Goal: Task Accomplishment & Management: Use online tool/utility

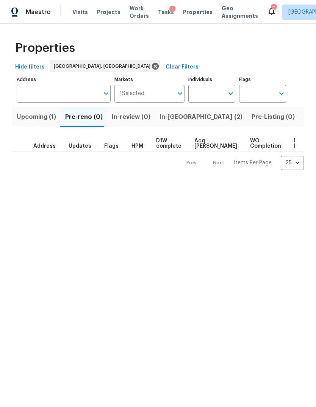
click at [304, 122] on span "Listed (1)" at bounding box center [317, 117] width 27 height 11
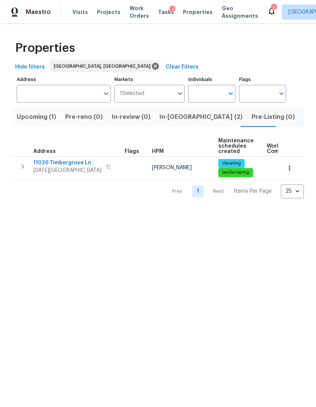
click at [304, 122] on span "Listed (1)" at bounding box center [317, 117] width 27 height 11
click at [52, 165] on span "11026 Timbergrove Ln" at bounding box center [67, 163] width 68 height 8
click at [162, 118] on span "In-reno (2)" at bounding box center [200, 117] width 83 height 11
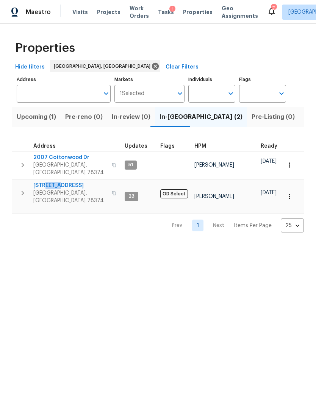
click at [257, 245] on html "Maestro Visits Projects Work Orders Tasks 1 Properties Geo Assignments 7 Housto…" at bounding box center [158, 122] width 316 height 245
click at [47, 158] on span "2007 Cottonwood Dr" at bounding box center [70, 158] width 74 height 8
click at [39, 183] on span "215 Pecos Dr" at bounding box center [70, 186] width 74 height 8
click at [55, 182] on span "215 Pecos Dr" at bounding box center [70, 186] width 74 height 8
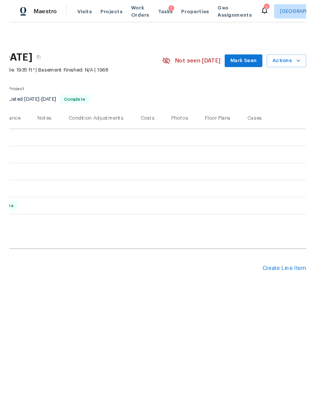
scroll to position [0, 112]
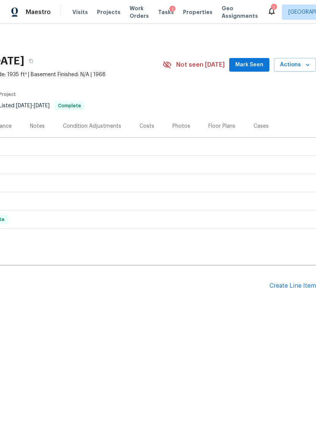
click at [300, 65] on span "Actions" at bounding box center [295, 64] width 30 height 9
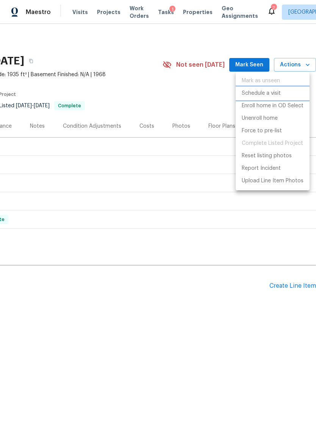
click at [284, 91] on li "Schedule a visit" at bounding box center [273, 93] width 74 height 13
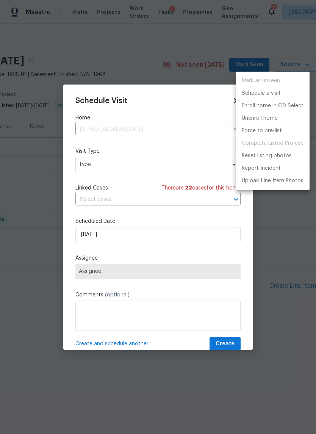
click at [158, 178] on div at bounding box center [158, 217] width 316 height 434
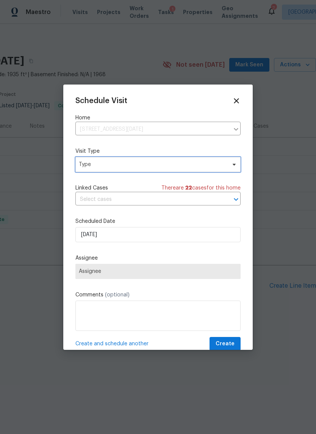
click at [171, 166] on span "Type" at bounding box center [152, 165] width 147 height 8
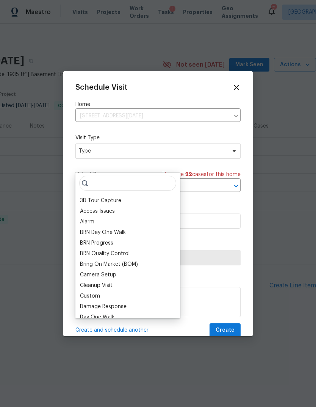
click at [197, 168] on div "Schedule Visit Home 11026 Timbergrove Ln, Corpus Christi, TX 78410 ​ Visit Type…" at bounding box center [157, 210] width 165 height 254
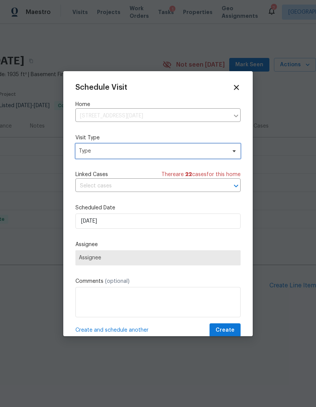
click at [95, 146] on span "Type" at bounding box center [157, 151] width 165 height 15
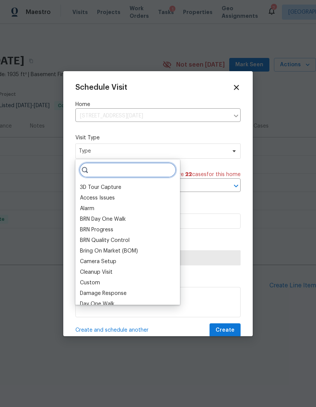
click at [156, 172] on input "search" at bounding box center [127, 170] width 97 height 15
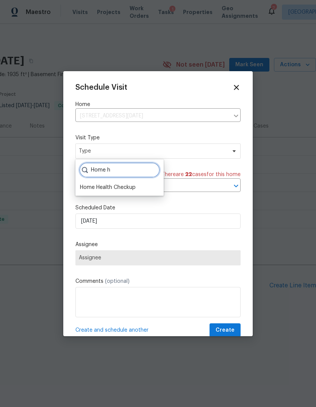
type input "Home h"
click at [88, 186] on div "Home Health Checkup" at bounding box center [108, 188] width 56 height 8
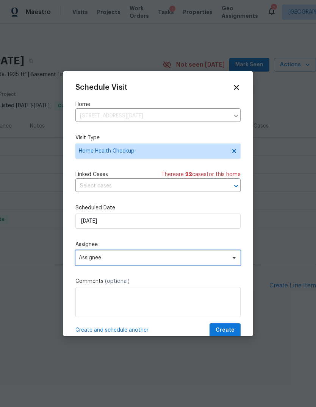
click at [85, 258] on span "Assignee" at bounding box center [153, 258] width 149 height 6
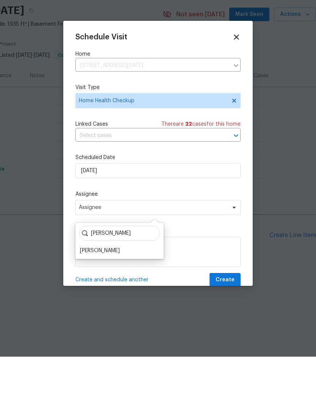
type input "[PERSON_NAME]"
click at [113, 297] on div "[PERSON_NAME]" at bounding box center [100, 301] width 40 height 8
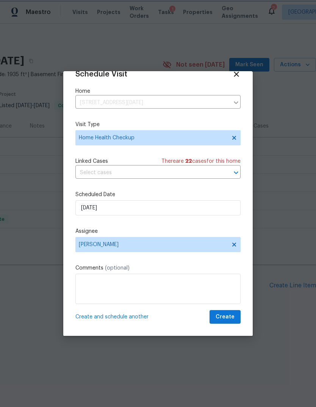
scroll to position [15, 0]
click at [105, 294] on textarea at bounding box center [157, 289] width 165 height 30
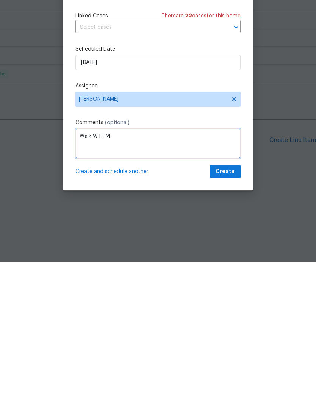
type textarea "Walk W HPM"
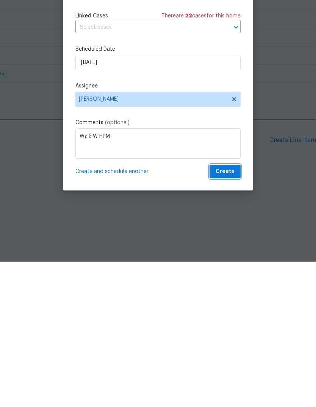
click at [233, 310] on button "Create" at bounding box center [225, 317] width 31 height 14
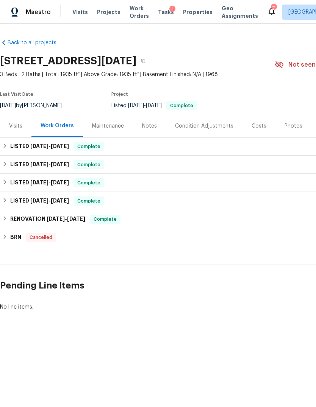
scroll to position [0, 0]
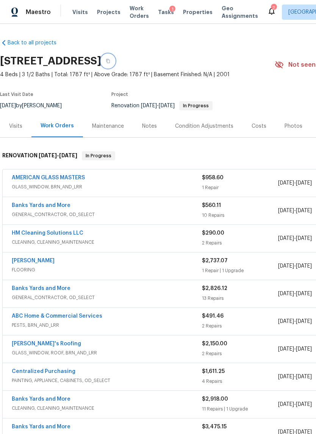
click at [115, 66] on button "button" at bounding box center [108, 61] width 14 height 14
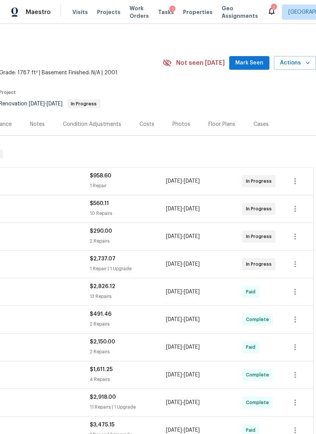
click at [296, 66] on span "Actions" at bounding box center [295, 62] width 30 height 9
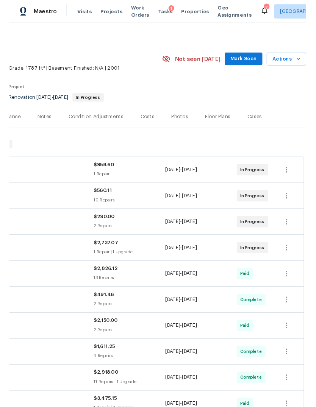
scroll to position [2, 112]
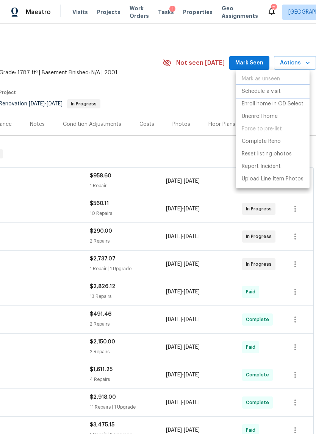
click at [281, 91] on li "Schedule a visit" at bounding box center [273, 91] width 74 height 13
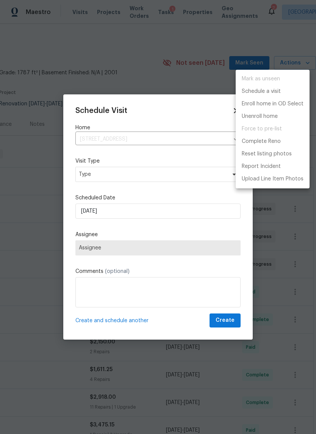
click at [168, 217] on div at bounding box center [158, 217] width 316 height 434
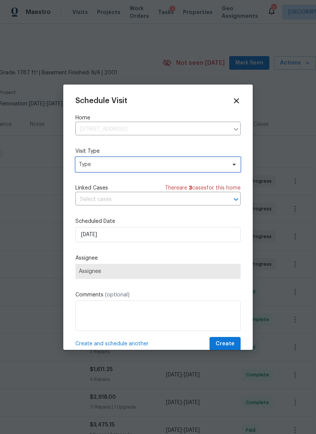
click at [191, 171] on span "Type" at bounding box center [157, 164] width 165 height 15
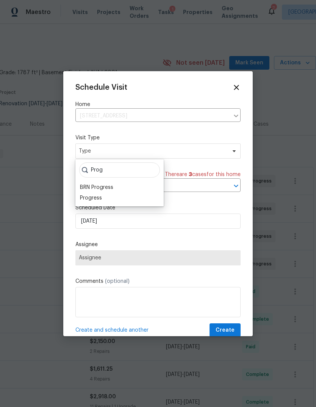
type input "Prog"
click at [100, 200] on div "Progress" at bounding box center [91, 198] width 22 height 8
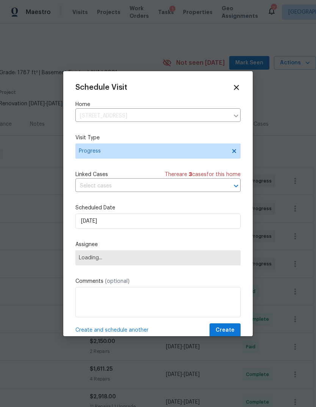
click at [130, 256] on span "Loading..." at bounding box center [157, 257] width 165 height 15
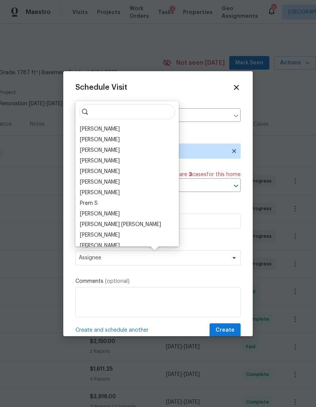
click at [149, 110] on input "search" at bounding box center [127, 111] width 96 height 15
click at [100, 154] on div "[PERSON_NAME]" at bounding box center [100, 151] width 40 height 8
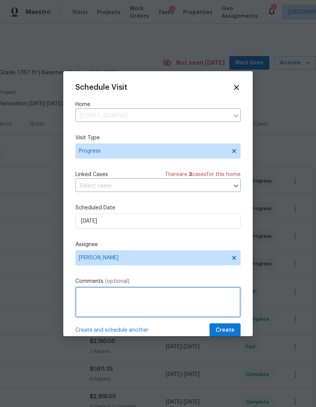
click at [166, 306] on textarea at bounding box center [157, 302] width 165 height 30
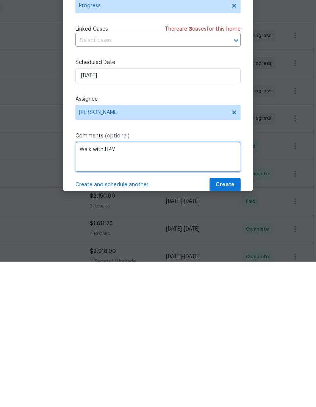
type textarea "Walk with HPM"
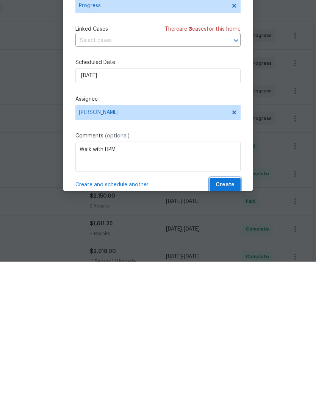
click at [230, 326] on span "Create" at bounding box center [225, 330] width 19 height 9
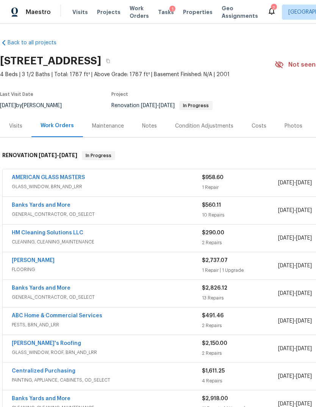
scroll to position [0, 0]
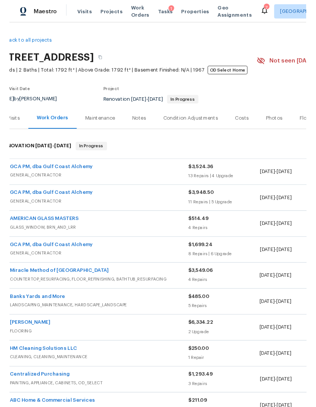
scroll to position [0, 11]
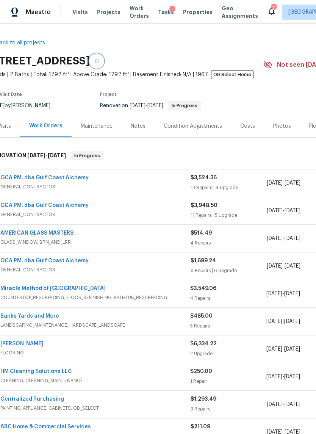
click at [99, 63] on icon "button" at bounding box center [96, 61] width 5 height 5
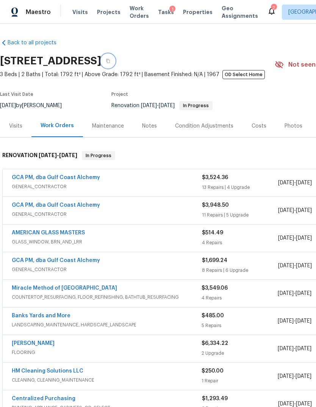
scroll to position [0, 0]
click at [18, 125] on div "Visits" at bounding box center [15, 126] width 13 height 8
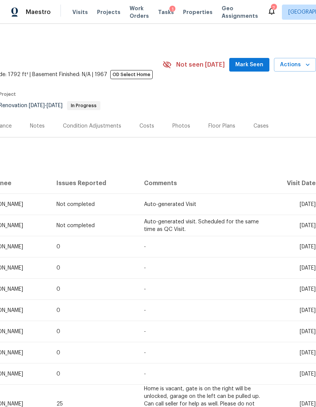
scroll to position [0, 112]
click at [301, 63] on span "Actions" at bounding box center [295, 64] width 30 height 9
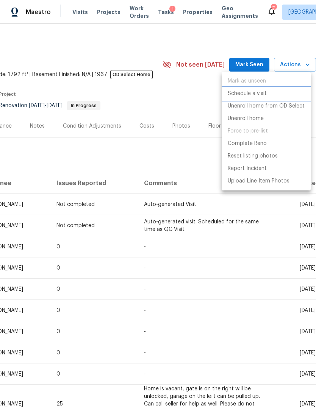
click at [268, 91] on li "Schedule a visit" at bounding box center [266, 94] width 89 height 13
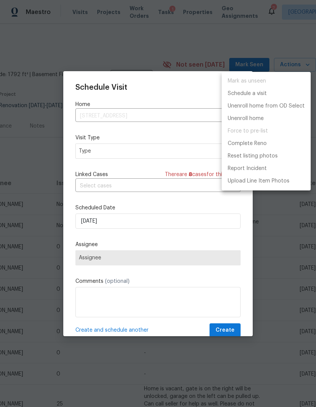
click at [161, 174] on div at bounding box center [158, 203] width 316 height 407
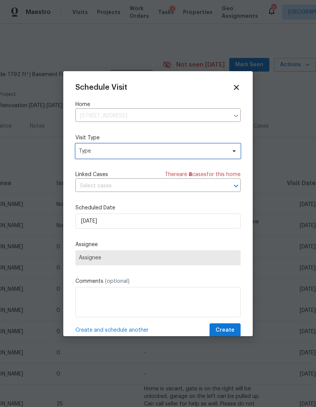
click at [186, 155] on span "Type" at bounding box center [152, 151] width 147 height 8
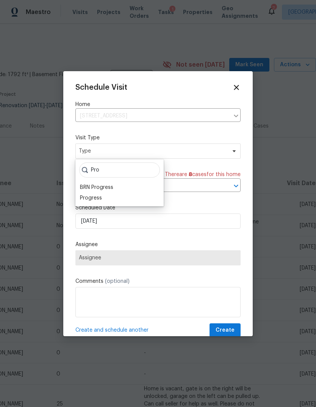
type input "Pro"
click at [92, 199] on div "Progress" at bounding box center [91, 198] width 22 height 8
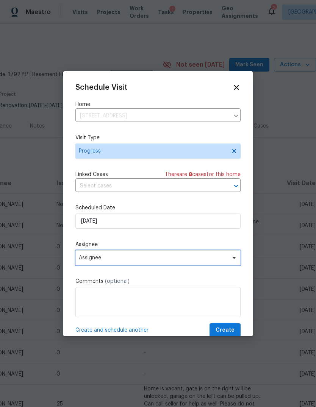
click at [85, 261] on span "Assignee" at bounding box center [153, 258] width 149 height 6
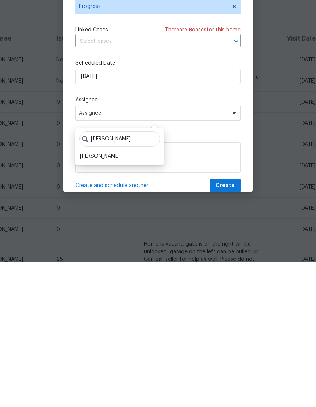
type input "[PERSON_NAME]"
click at [102, 297] on div "[PERSON_NAME]" at bounding box center [100, 301] width 40 height 8
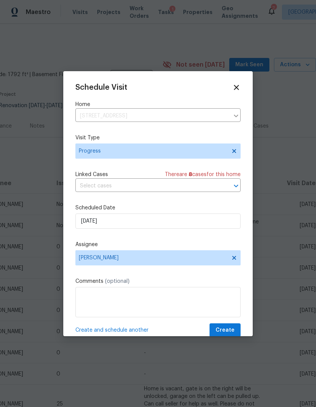
click at [180, 291] on textarea at bounding box center [157, 302] width 165 height 30
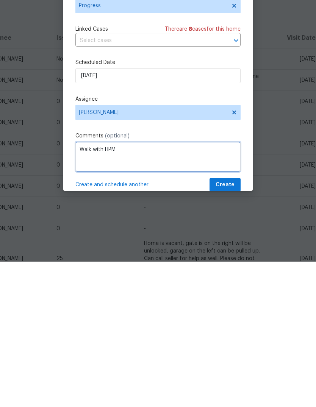
type textarea "Walk with HPM"
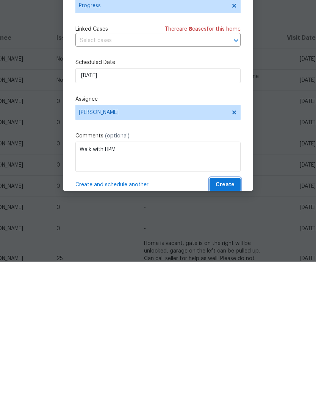
click at [230, 326] on span "Create" at bounding box center [225, 330] width 19 height 9
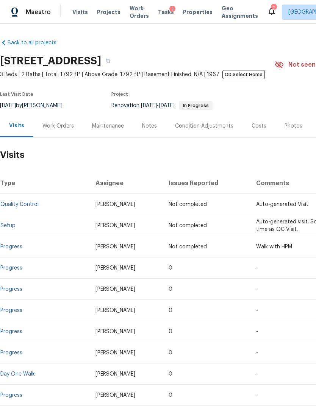
scroll to position [0, 0]
click at [25, 39] on link "Back to all projects" at bounding box center [36, 43] width 73 height 8
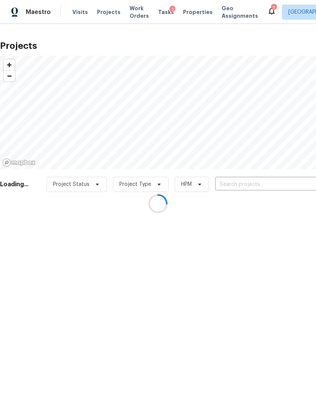
click at [104, 13] on div at bounding box center [158, 203] width 316 height 407
click at [288, 167] on div at bounding box center [158, 203] width 316 height 407
click at [291, 175] on div at bounding box center [158, 203] width 316 height 407
click at [291, 177] on div at bounding box center [158, 203] width 316 height 407
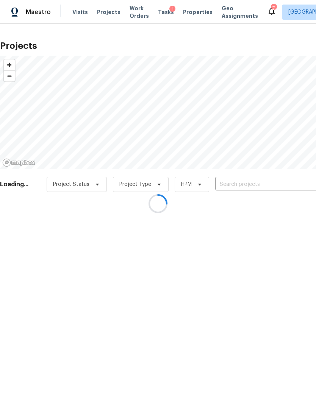
click at [288, 178] on div at bounding box center [158, 203] width 316 height 407
click at [283, 180] on div at bounding box center [158, 203] width 316 height 407
click at [289, 179] on div at bounding box center [158, 203] width 316 height 407
click at [291, 179] on input "text" at bounding box center [258, 185] width 87 height 12
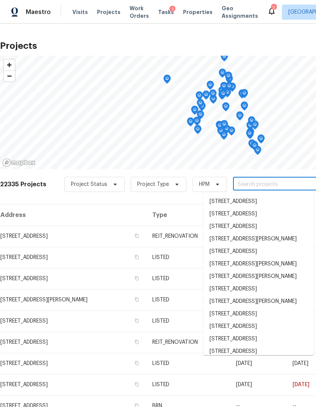
click at [281, 179] on input "text" at bounding box center [276, 185] width 87 height 12
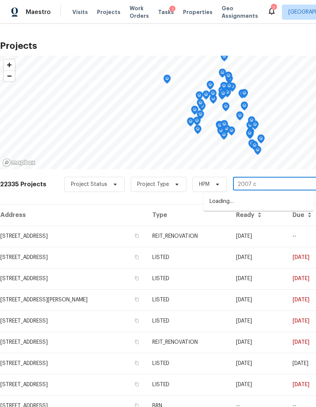
type input "2007 co"
click at [295, 205] on li "[STREET_ADDRESS][PERSON_NAME]" at bounding box center [258, 201] width 110 height 13
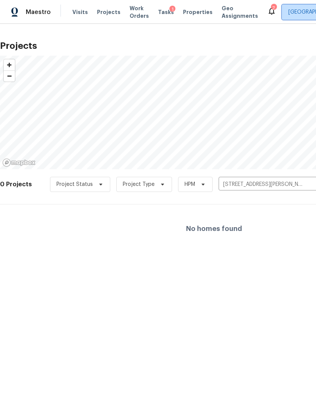
click at [288, 13] on span "[GEOGRAPHIC_DATA]" at bounding box center [314, 12] width 52 height 8
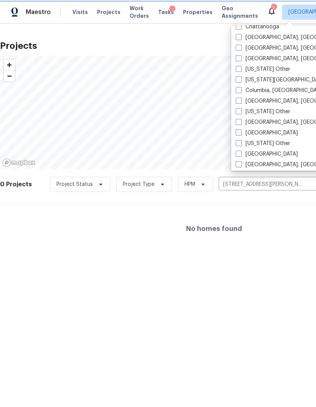
scroll to position [186, 0]
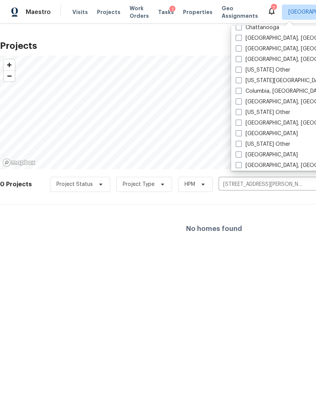
click at [253, 123] on label "[GEOGRAPHIC_DATA], [GEOGRAPHIC_DATA]" at bounding box center [294, 123] width 117 height 8
click at [241, 123] on input "[GEOGRAPHIC_DATA], [GEOGRAPHIC_DATA]" at bounding box center [238, 121] width 5 height 5
checkbox input "true"
click at [275, 187] on input "[STREET_ADDRESS][PERSON_NAME]" at bounding box center [262, 185] width 87 height 12
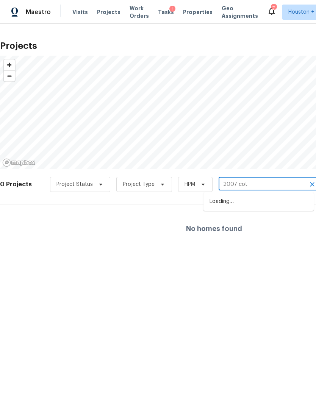
type input "2007 cott"
click at [299, 201] on li "[STREET_ADDRESS]" at bounding box center [258, 201] width 110 height 13
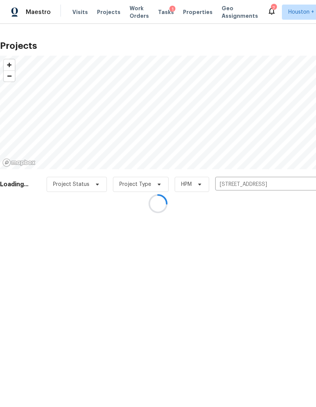
click at [17, 236] on div at bounding box center [158, 203] width 316 height 407
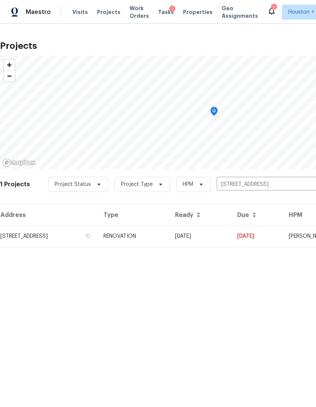
click at [31, 240] on td "[STREET_ADDRESS]" at bounding box center [48, 236] width 97 height 21
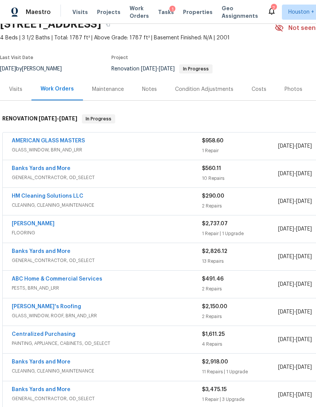
scroll to position [37, 0]
click at [146, 88] on div "Notes" at bounding box center [149, 90] width 15 height 8
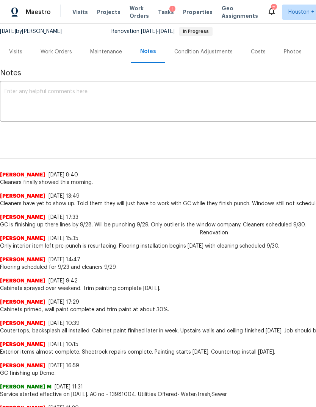
scroll to position [73, 0]
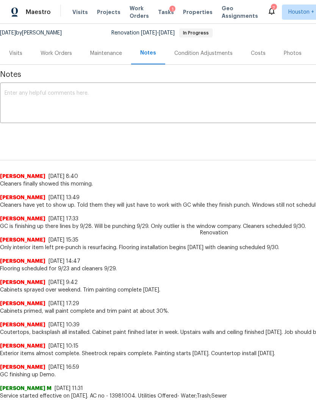
click at [56, 55] on div "Work Orders" at bounding box center [56, 54] width 31 height 8
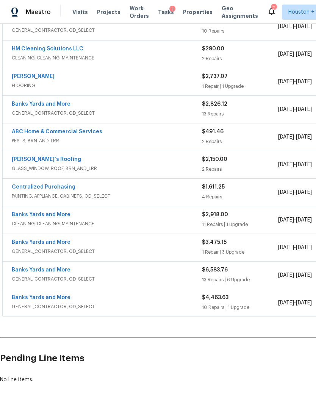
scroll to position [183, 0]
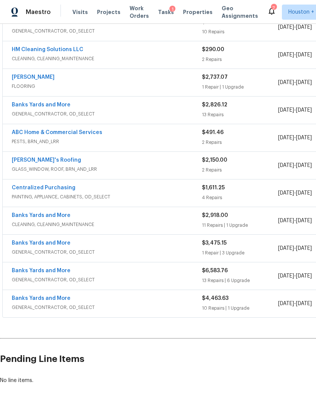
click at [270, 298] on div "$4,463.63" at bounding box center [240, 299] width 76 height 8
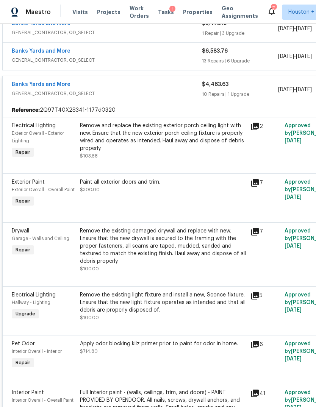
scroll to position [403, 0]
click at [189, 149] on div "Remove and replace the existing exterior porch ceiling light with new. Ensure t…" at bounding box center [163, 137] width 166 height 30
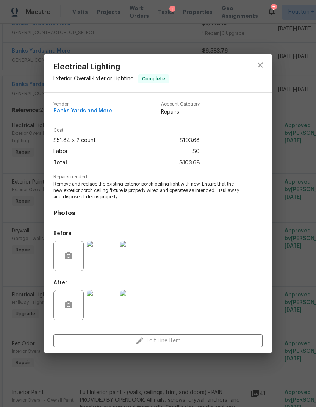
click at [95, 263] on img at bounding box center [102, 256] width 30 height 30
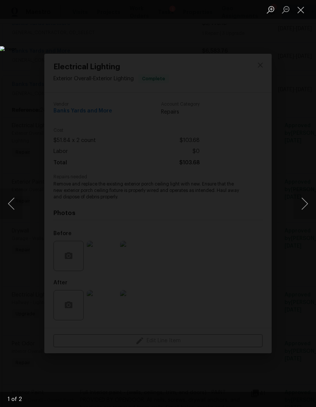
click at [306, 200] on button "Next image" at bounding box center [304, 204] width 23 height 30
click at [305, 199] on button "Next image" at bounding box center [304, 204] width 23 height 30
click at [301, 5] on button "Close lightbox" at bounding box center [300, 9] width 15 height 13
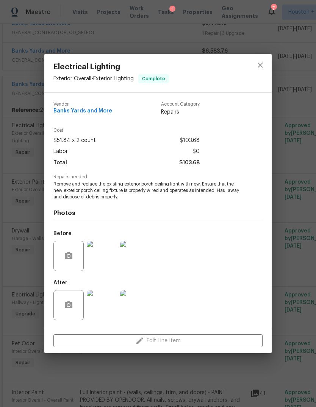
click at [105, 306] on img at bounding box center [102, 305] width 30 height 30
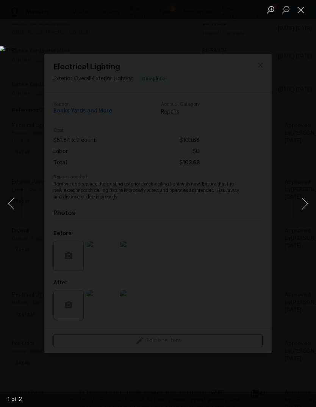
click at [307, 209] on button "Next image" at bounding box center [304, 204] width 23 height 30
click at [244, 130] on img "Lightbox" at bounding box center [122, 203] width 244 height 315
click at [301, 0] on li "Lightbox" at bounding box center [300, 9] width 15 height 19
click at [300, 0] on li "Lightbox" at bounding box center [300, 9] width 15 height 19
click at [299, 14] on button "Close lightbox" at bounding box center [300, 9] width 15 height 13
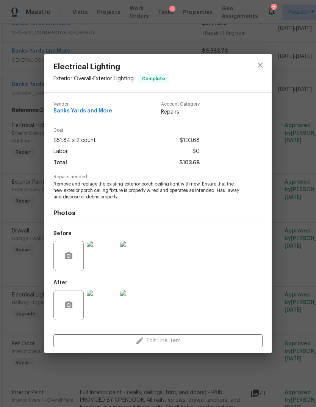
click at [294, 215] on div "Electrical Lighting Exterior Overall - Exterior Lighting Complete Vendor Banks …" at bounding box center [158, 203] width 316 height 407
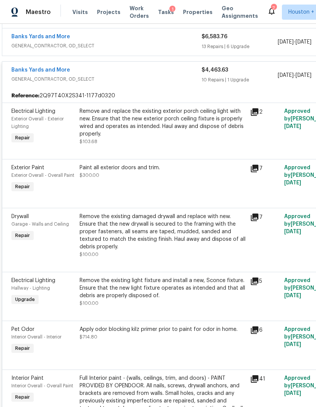
scroll to position [419, 0]
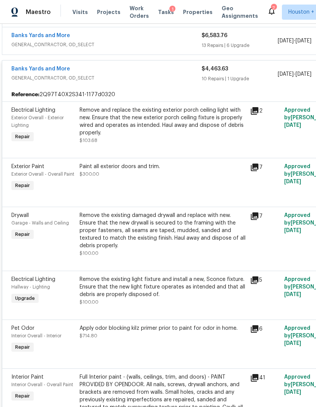
click at [219, 238] on div "Remove the existing damaged drywall and replace with new. Ensure that the new d…" at bounding box center [163, 231] width 166 height 38
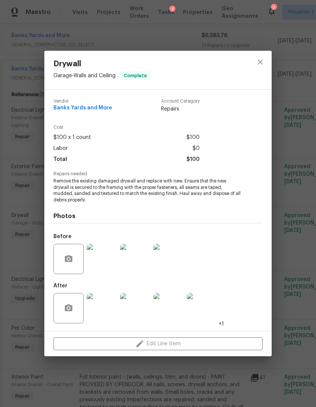
click at [106, 266] on img at bounding box center [102, 259] width 30 height 30
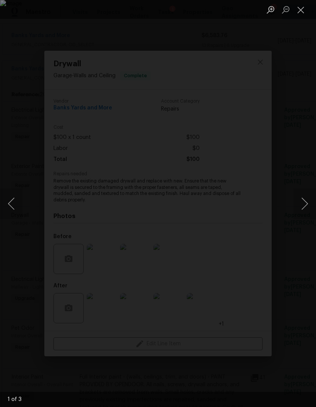
click at [305, 203] on button "Next image" at bounding box center [304, 204] width 23 height 30
click at [305, 204] on button "Next image" at bounding box center [304, 204] width 23 height 30
click at [302, 196] on button "Next image" at bounding box center [304, 204] width 23 height 30
click at [302, 9] on button "Close lightbox" at bounding box center [300, 9] width 15 height 13
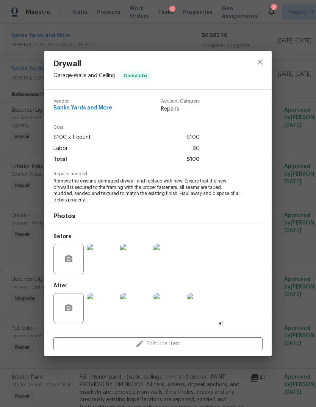
click at [292, 203] on div "Drywall Garage - Walls and Ceiling Complete Vendor Banks Yards and More Account…" at bounding box center [158, 203] width 316 height 407
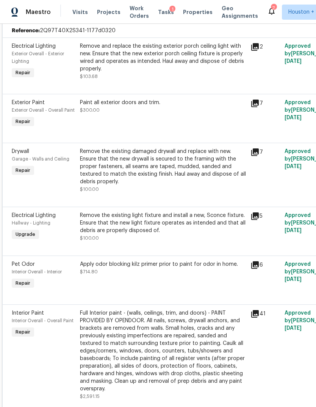
scroll to position [486, 0]
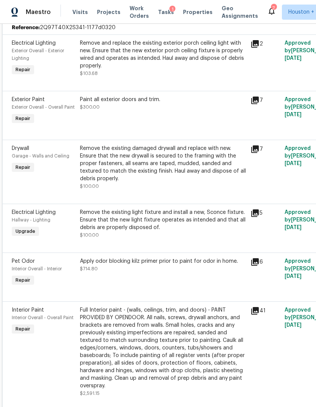
click at [94, 224] on div "Remove the existing light fixture and install a new, Sconce fixture. Ensure tha…" at bounding box center [163, 220] width 166 height 23
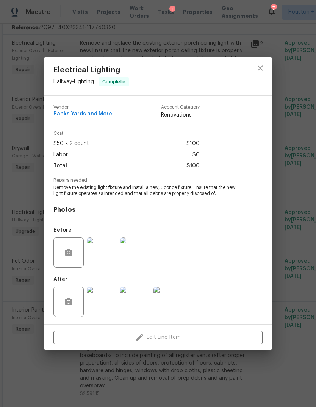
click at [94, 252] on img at bounding box center [102, 253] width 30 height 30
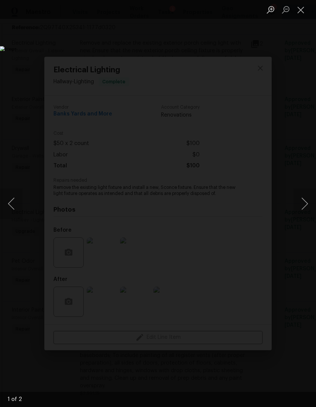
click at [303, 208] on button "Next image" at bounding box center [304, 204] width 23 height 30
click at [297, 9] on button "Close lightbox" at bounding box center [300, 9] width 15 height 13
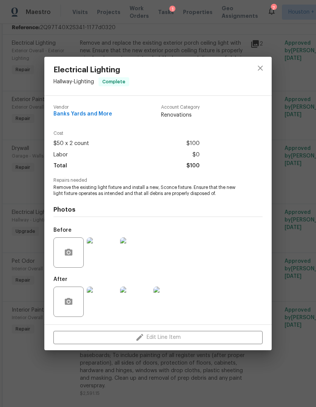
click at [292, 52] on div "Electrical Lighting Hallway - Lighting Complete Vendor Banks Yards and More Acc…" at bounding box center [158, 203] width 316 height 407
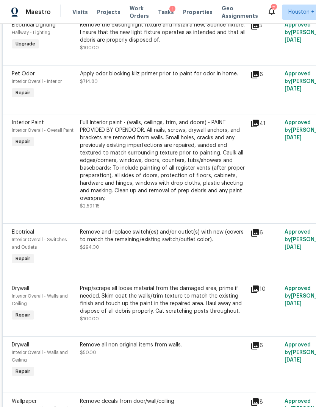
scroll to position [674, 0]
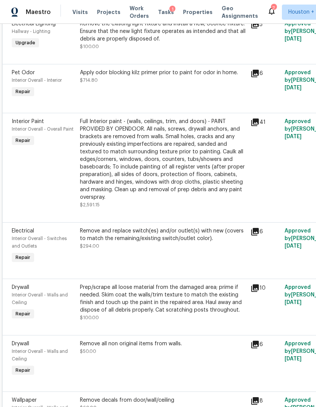
click at [210, 193] on div "Full Interior paint - (walls, ceilings, trim, and doors) - PAINT PROVIDED BY OP…" at bounding box center [163, 159] width 166 height 83
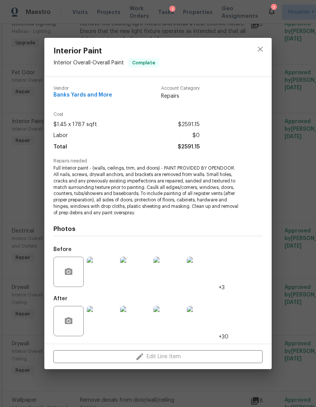
click at [302, 193] on div "Interior Paint Interior Overall - Overall Paint Complete Vendor Banks Yards and…" at bounding box center [158, 203] width 316 height 407
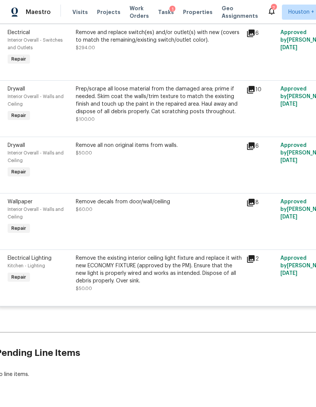
scroll to position [873, 4]
click at [95, 280] on div "Remove the existing interior ceiling light fixture and replace it with new ECON…" at bounding box center [159, 270] width 166 height 30
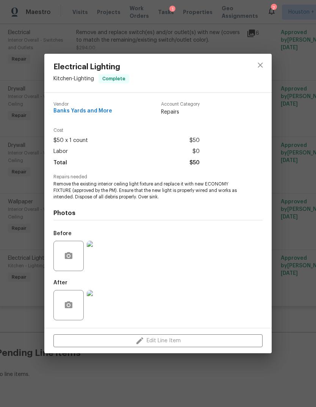
click at [102, 258] on img at bounding box center [102, 256] width 30 height 30
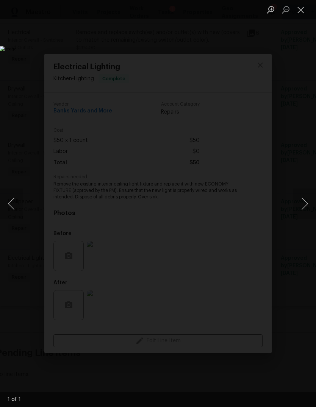
click at [302, 9] on button "Close lightbox" at bounding box center [300, 9] width 15 height 13
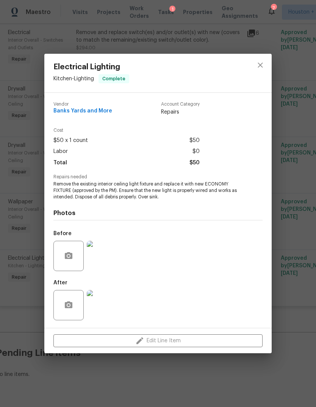
click at [295, 211] on div "Electrical Lighting Kitchen - Lighting Complete Vendor Banks Yards and More Acc…" at bounding box center [158, 203] width 316 height 407
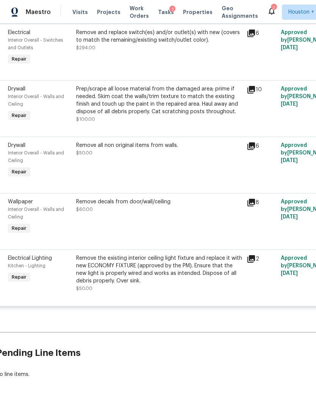
click at [106, 274] on div "Remove the existing interior ceiling light fixture and replace it with new ECON…" at bounding box center [159, 270] width 166 height 30
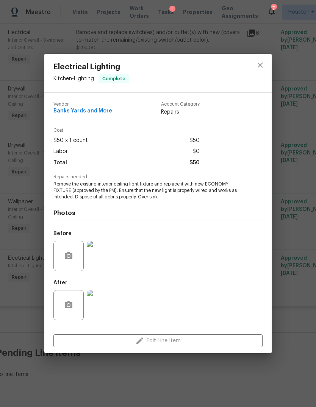
click at [108, 309] on img at bounding box center [102, 305] width 30 height 30
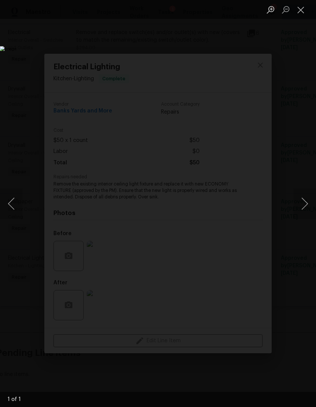
click at [298, 8] on button "Close lightbox" at bounding box center [300, 9] width 15 height 13
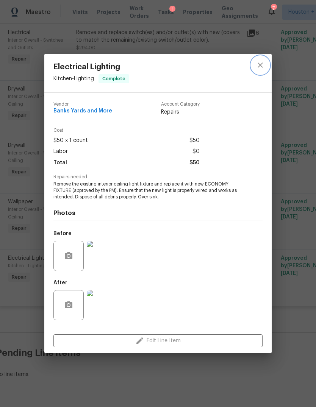
click at [260, 62] on icon "close" at bounding box center [260, 65] width 9 height 9
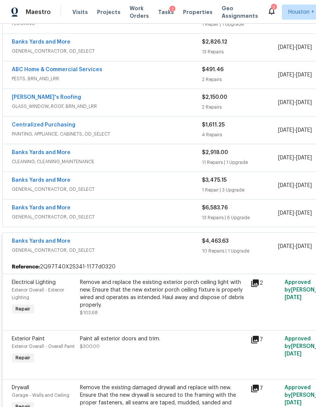
scroll to position [244, 0]
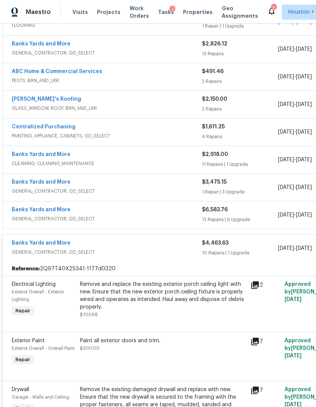
click at [266, 245] on div "$4,463.63" at bounding box center [240, 243] width 76 height 8
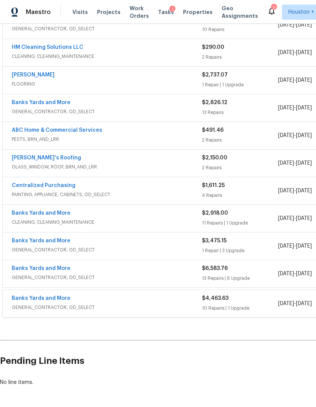
scroll to position [183, 0]
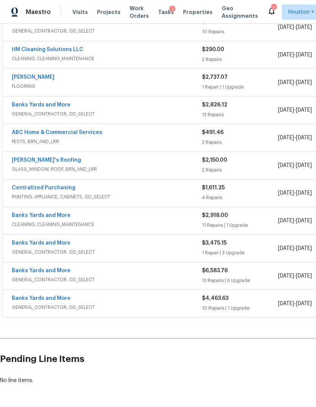
click at [277, 278] on div "13 Repairs | 6 Upgrade" at bounding box center [240, 281] width 76 height 8
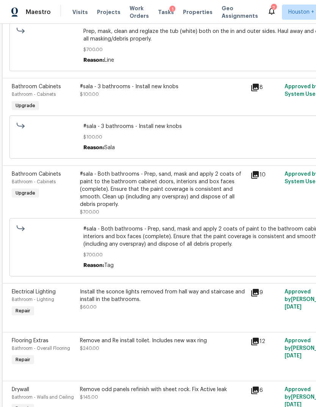
scroll to position [605, 0]
click at [93, 203] on div "#sala - Both bathrooms - Prep, sand, mask and apply 2 coats of paint to the bat…" at bounding box center [163, 189] width 166 height 38
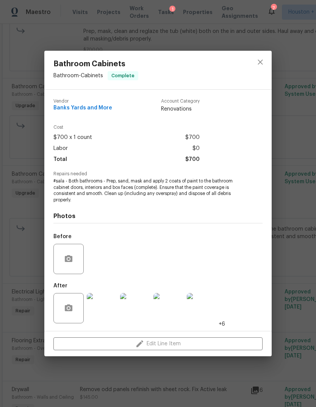
click at [297, 246] on div "Bathroom Cabinets Bathroom - Cabinets Complete Vendor Banks Yards and More Acco…" at bounding box center [158, 203] width 316 height 407
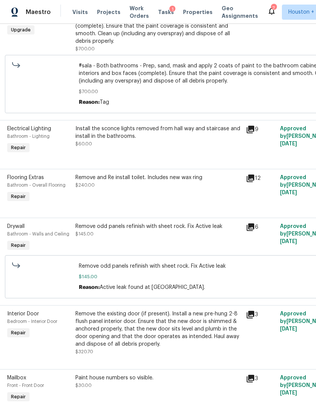
scroll to position [759, 5]
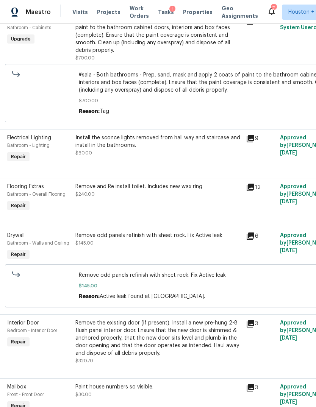
click at [86, 197] on span "$240.00" at bounding box center [84, 194] width 19 height 5
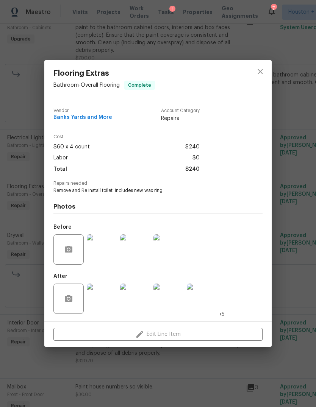
click at [298, 235] on div "Flooring Extras Bathroom - Overall Flooring Complete Vendor Banks Yards and Mor…" at bounding box center [158, 203] width 316 height 407
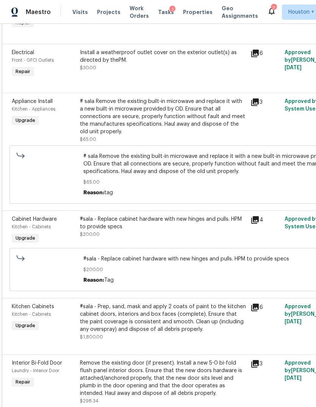
scroll to position [0, 0]
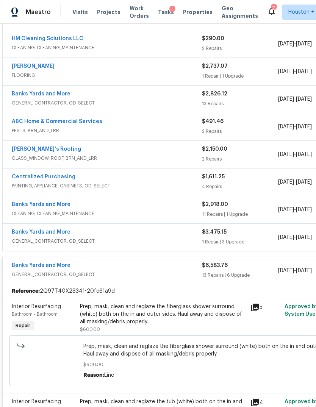
click at [106, 269] on div "Banks Yards and More" at bounding box center [107, 266] width 190 height 9
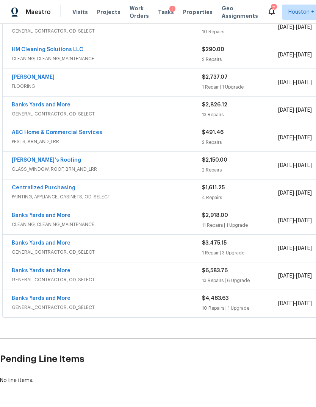
click at [269, 252] on div "1 Repair | 3 Upgrade" at bounding box center [240, 253] width 76 height 8
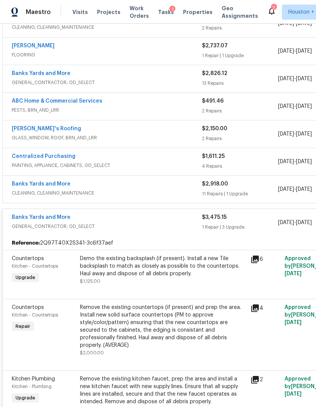
click at [266, 222] on div "$3,475.15 1 Repair | 3 Upgrade" at bounding box center [240, 223] width 76 height 18
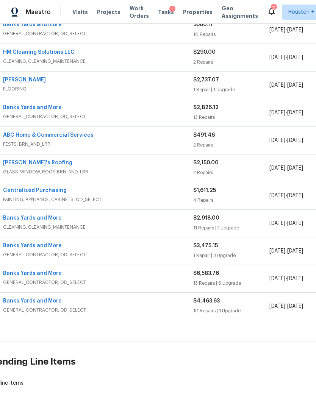
click at [258, 225] on div "11 Repairs | 1 Upgrade" at bounding box center [231, 228] width 76 height 8
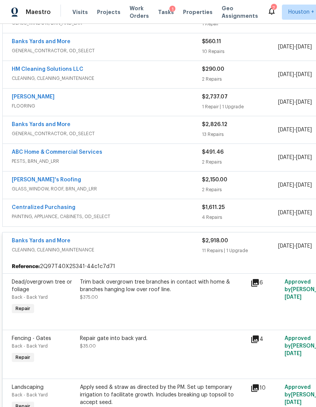
click at [265, 244] on div "$2,918.00" at bounding box center [240, 241] width 76 height 8
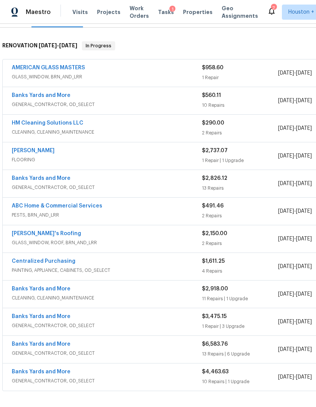
click at [271, 209] on div "$491.46" at bounding box center [240, 206] width 76 height 8
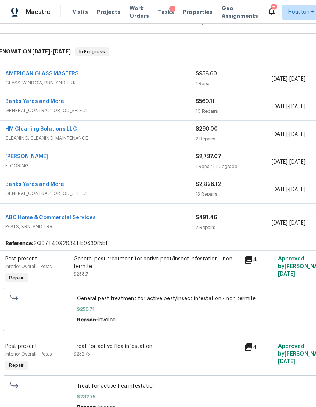
click at [261, 219] on div "$491.46" at bounding box center [233, 218] width 76 height 8
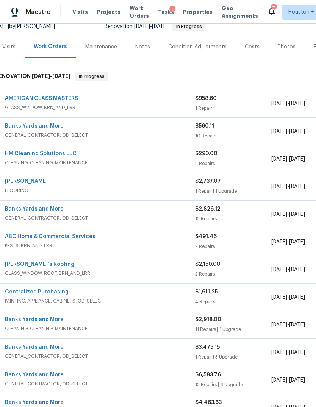
click at [280, 216] on span "[DATE]" at bounding box center [279, 214] width 16 height 5
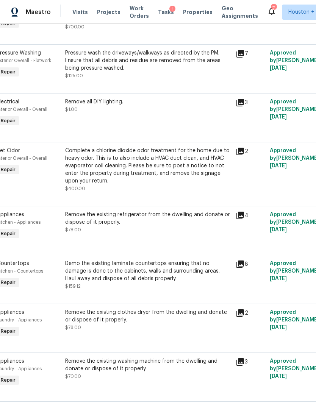
click at [77, 173] on div "Complete a chlorine dioxide odor treatment for the home due to heavy odor. This…" at bounding box center [148, 166] width 166 height 38
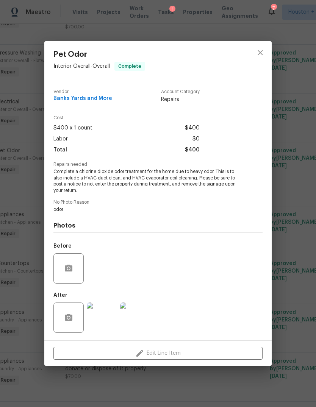
click at [93, 313] on img at bounding box center [102, 318] width 30 height 30
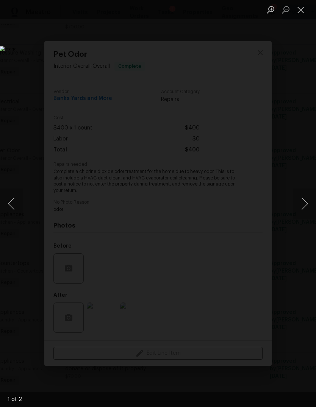
click at [307, 203] on button "Next image" at bounding box center [304, 204] width 23 height 30
click at [303, 8] on button "Close lightbox" at bounding box center [300, 9] width 15 height 13
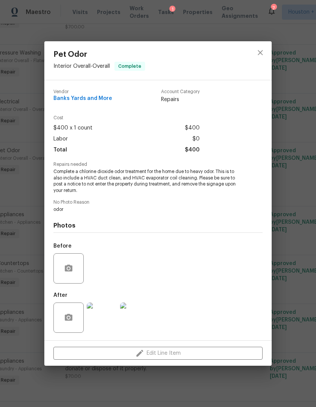
click at [301, 249] on div "Pet Odor Interior Overall - Overall Complete Vendor Banks Yards and More Accoun…" at bounding box center [158, 203] width 316 height 407
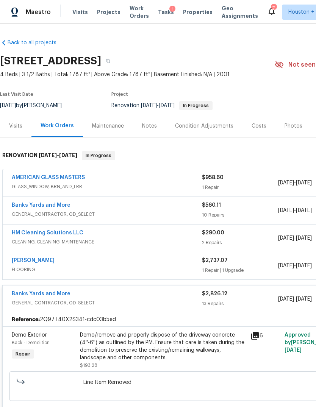
click at [270, 267] on div "1 Repair | 1 Upgrade" at bounding box center [240, 271] width 76 height 8
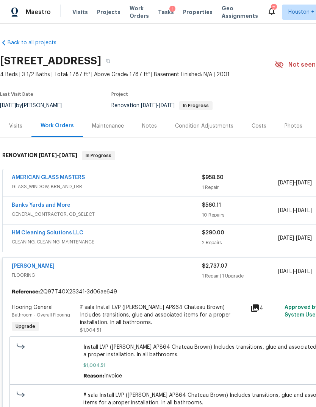
click at [269, 246] on div "2 Repairs" at bounding box center [240, 243] width 76 height 8
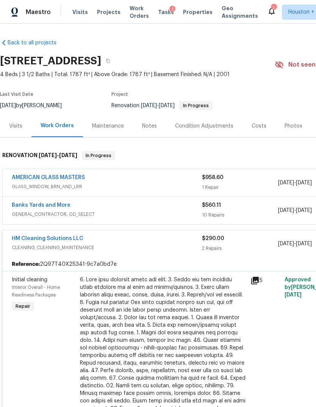
click at [280, 214] on span "[DATE] - [DATE]" at bounding box center [295, 211] width 34 height 8
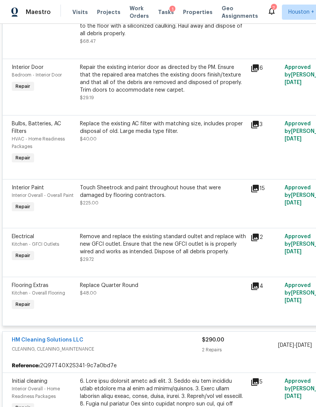
scroll to position [467, 0]
click at [91, 197] on div "Touch Sheetrock and paint throughout house that were damaged by flooring contra…" at bounding box center [163, 191] width 166 height 15
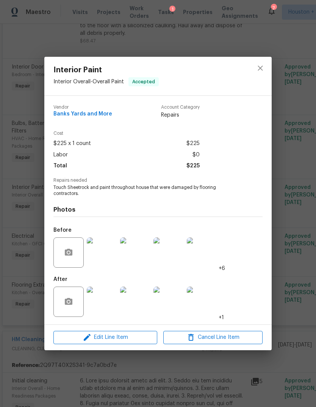
click at [99, 252] on img at bounding box center [102, 253] width 30 height 30
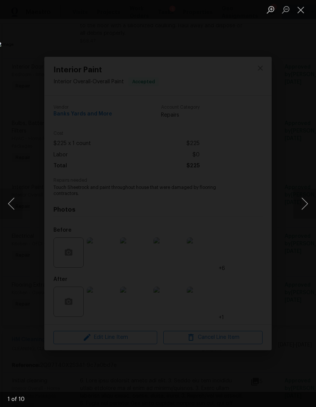
click at [304, 210] on button "Next image" at bounding box center [304, 204] width 23 height 30
click at [305, 204] on button "Next image" at bounding box center [304, 204] width 23 height 30
click at [306, 204] on button "Next image" at bounding box center [304, 204] width 23 height 30
click at [306, 205] on button "Next image" at bounding box center [304, 204] width 23 height 30
click at [60, 342] on div "Lightbox" at bounding box center [158, 203] width 316 height 407
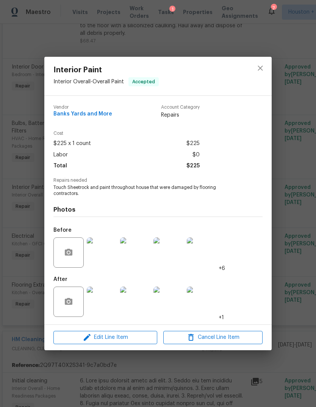
click at [97, 304] on img at bounding box center [102, 302] width 30 height 30
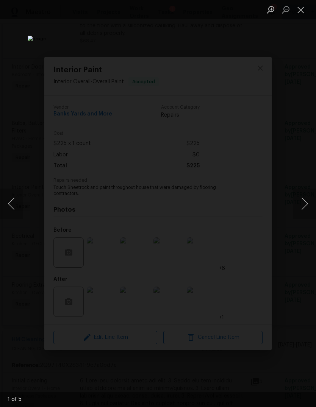
click at [306, 213] on button "Next image" at bounding box center [304, 204] width 23 height 30
click at [305, 212] on button "Next image" at bounding box center [304, 204] width 23 height 30
click at [302, 8] on button "Close lightbox" at bounding box center [300, 9] width 15 height 13
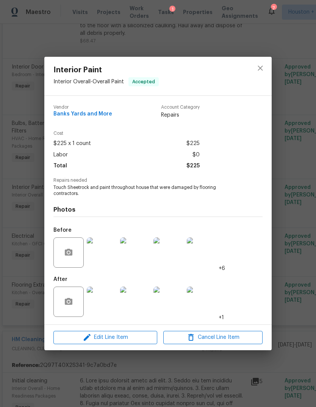
click at [189, 304] on img at bounding box center [202, 302] width 30 height 30
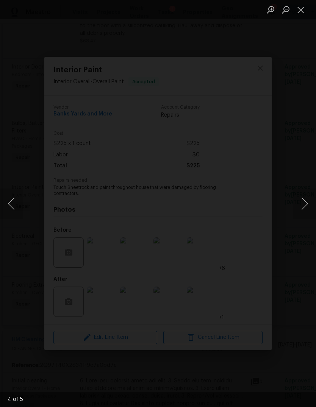
click at [307, 201] on button "Next image" at bounding box center [304, 204] width 23 height 30
click at [302, 204] on button "Next image" at bounding box center [304, 204] width 23 height 30
click at [304, 6] on button "Close lightbox" at bounding box center [300, 9] width 15 height 13
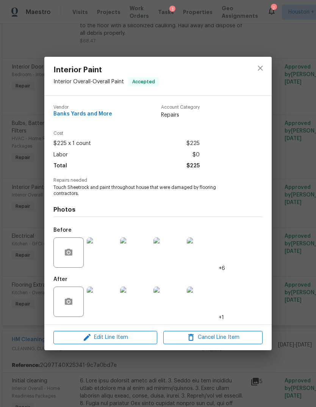
click at [289, 238] on div "Interior Paint Interior Overall - Overall Paint Accepted Vendor Banks Yards and…" at bounding box center [158, 203] width 316 height 407
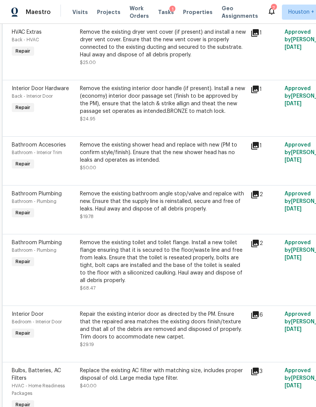
scroll to position [220, 0]
click at [216, 272] on div "Remove the existing toilet and toilet flange. Install a new toilet flange ensur…" at bounding box center [163, 261] width 166 height 45
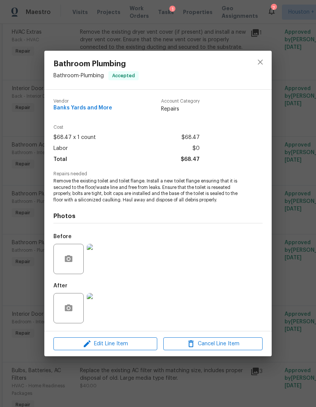
click at [96, 306] on img at bounding box center [102, 308] width 30 height 30
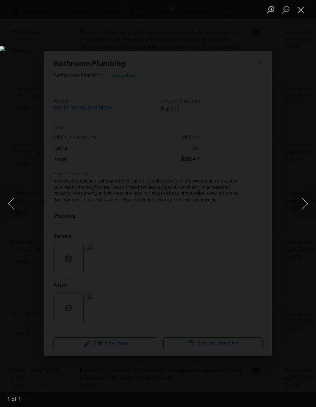
click at [244, 292] on img "Lightbox" at bounding box center [122, 203] width 244 height 315
click at [244, 265] on img "Lightbox" at bounding box center [122, 203] width 244 height 315
click at [303, 16] on button "Close lightbox" at bounding box center [300, 9] width 15 height 13
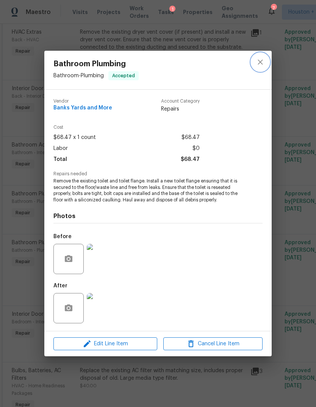
click at [256, 66] on icon "close" at bounding box center [260, 62] width 9 height 9
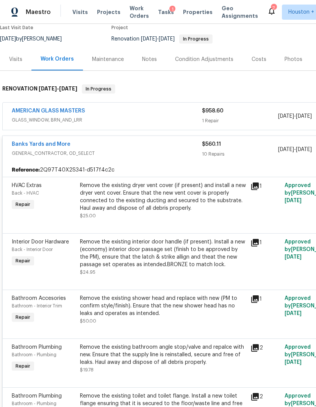
scroll to position [67, 0]
click at [265, 117] on div "$958.60 1 Repair" at bounding box center [240, 116] width 76 height 18
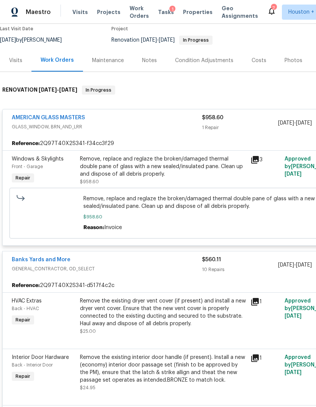
scroll to position [65, 0]
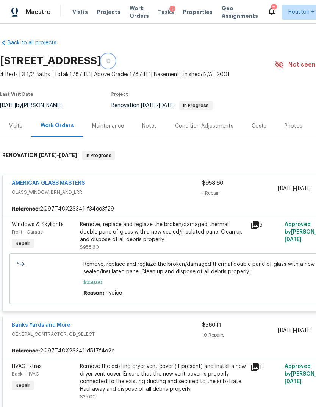
click at [115, 64] on button "button" at bounding box center [108, 61] width 14 height 14
